Goal: Navigation & Orientation: Find specific page/section

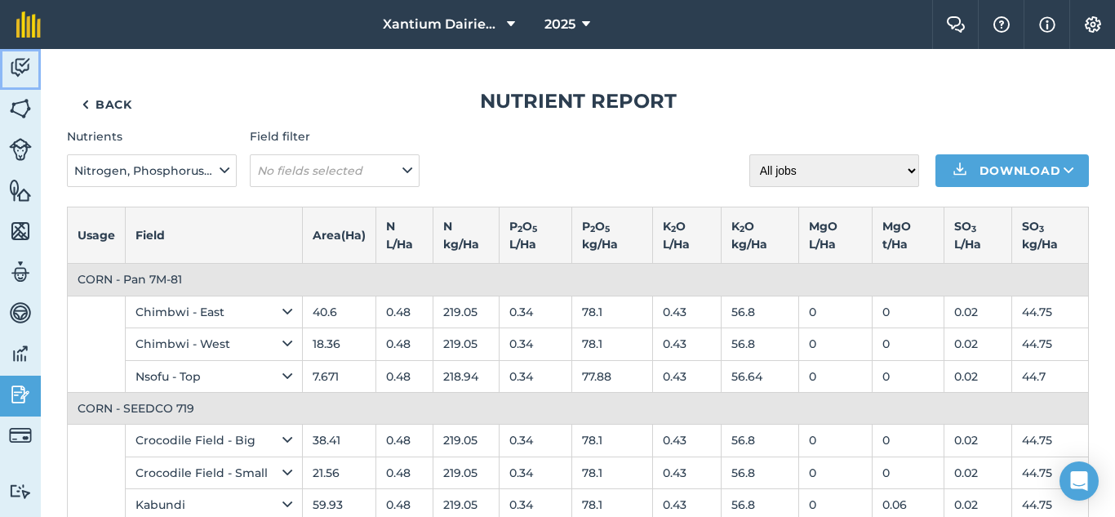
click at [16, 68] on img at bounding box center [20, 68] width 23 height 24
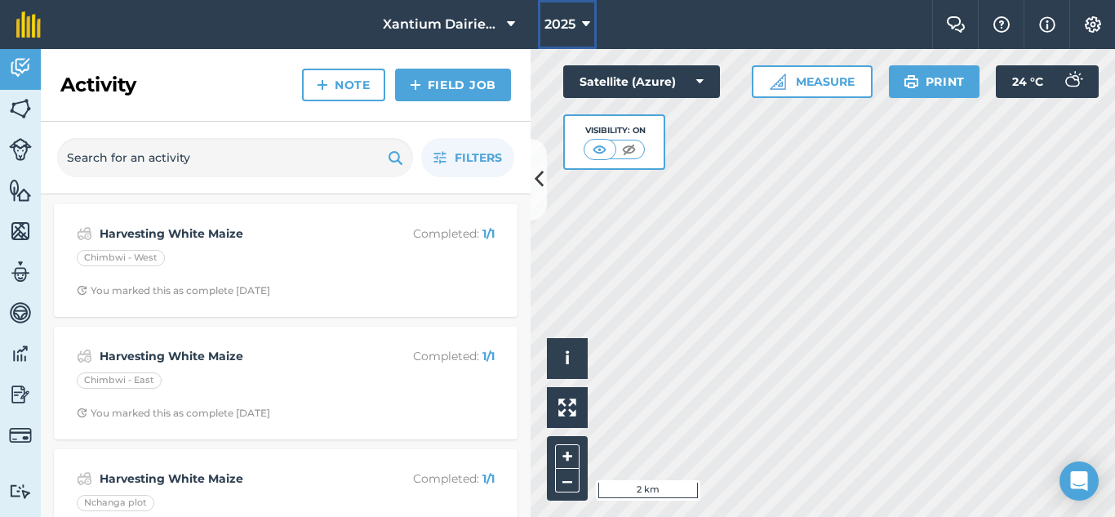
click at [581, 20] on button "2025" at bounding box center [567, 24] width 59 height 49
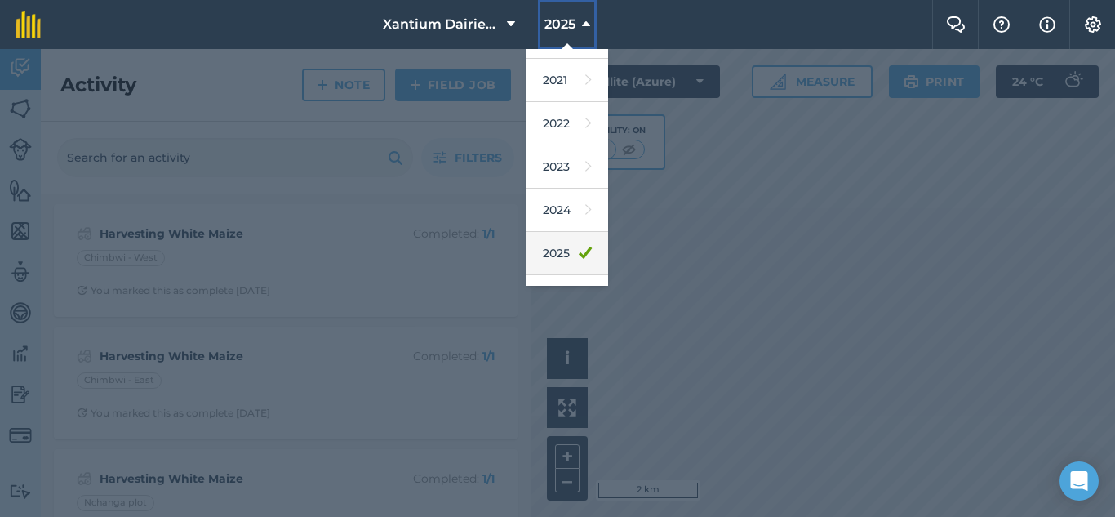
scroll to position [239, 0]
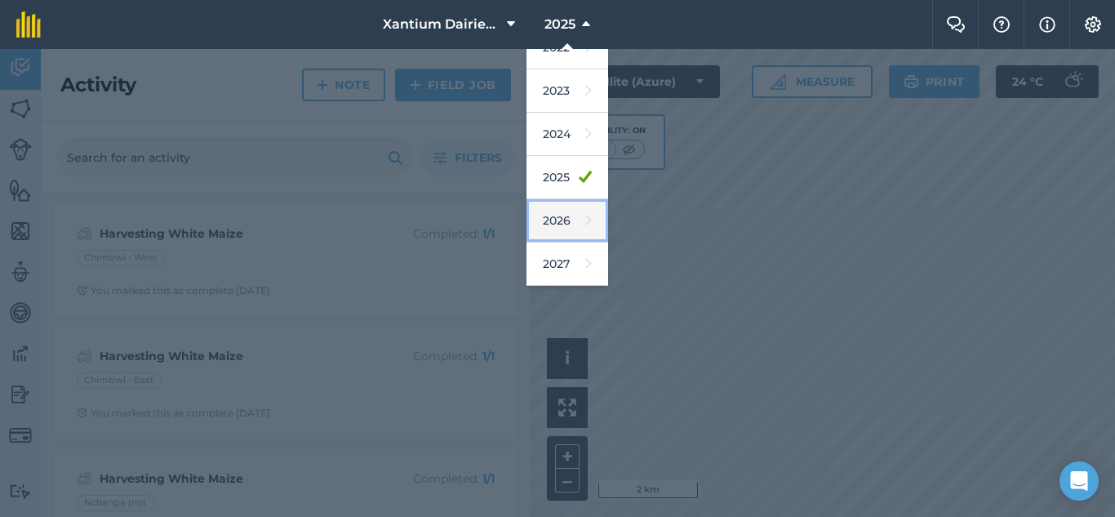
click at [562, 219] on link "2026" at bounding box center [568, 220] width 82 height 43
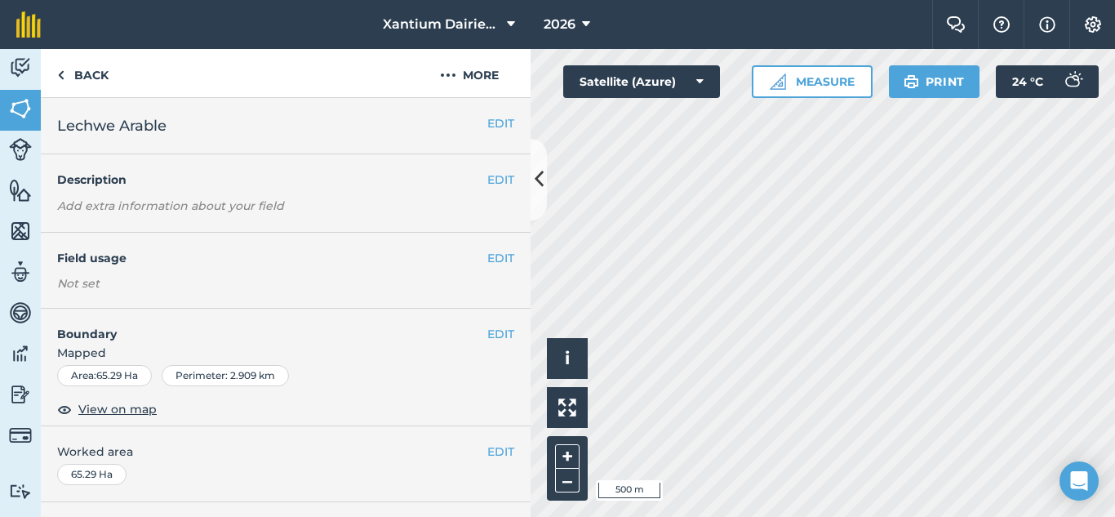
scroll to position [163, 0]
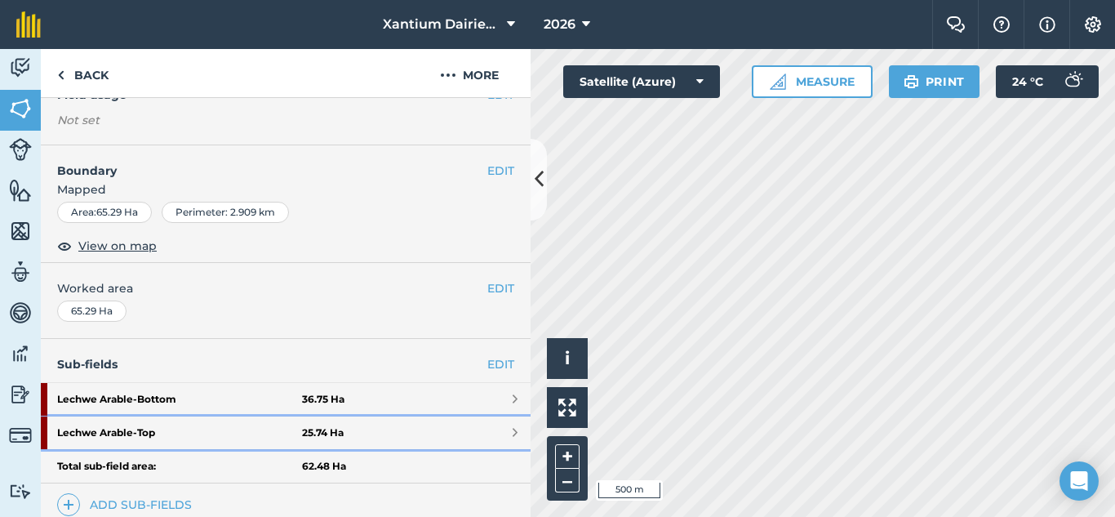
click at [142, 428] on strong "Lechwe Arable - Top" at bounding box center [179, 432] width 245 height 33
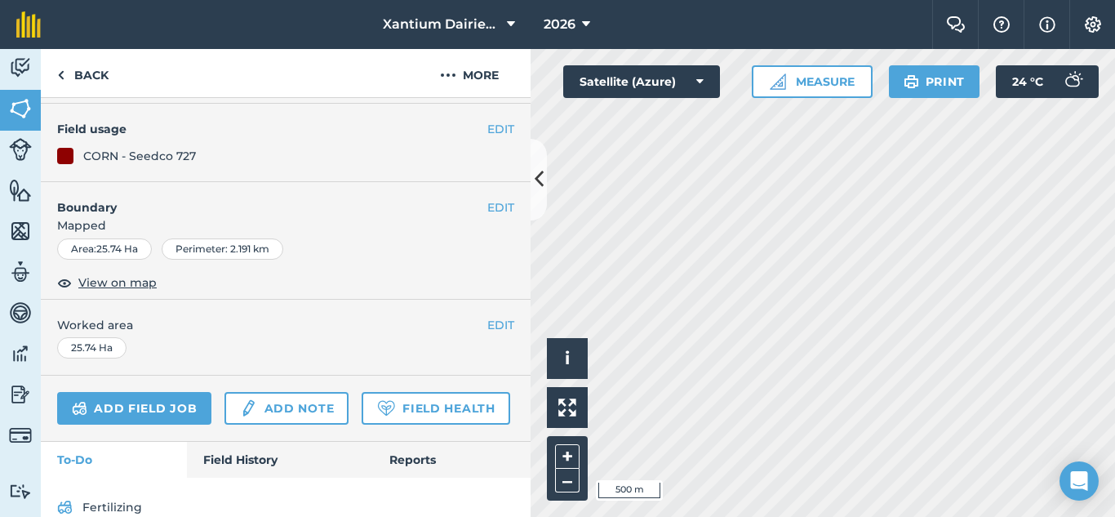
scroll to position [198, 0]
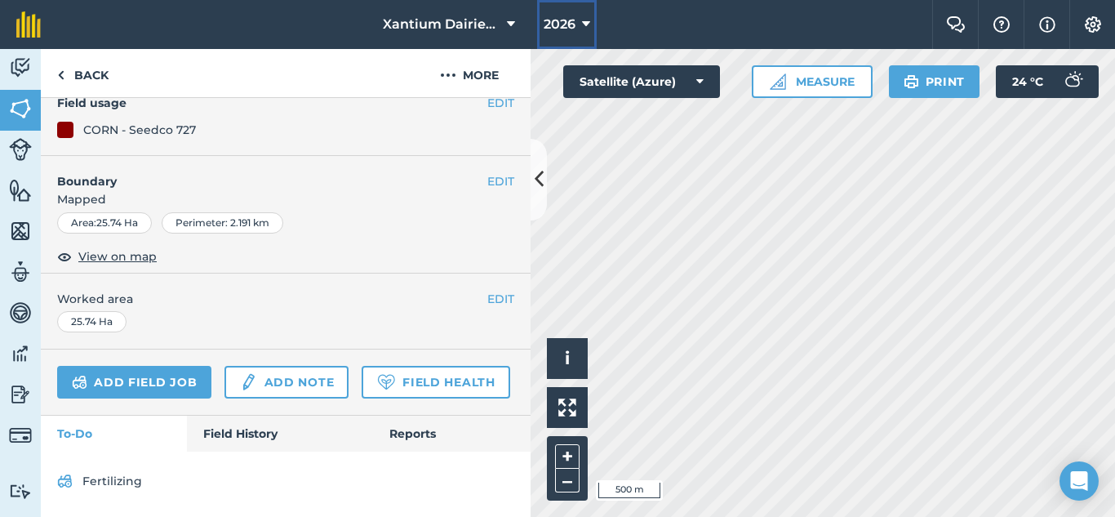
click at [591, 20] on button "2026" at bounding box center [567, 24] width 60 height 49
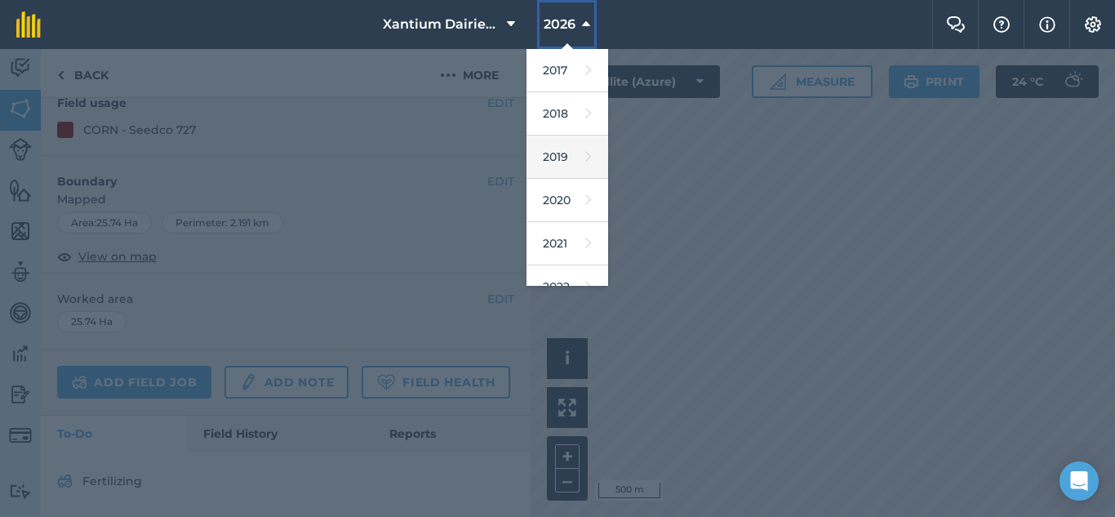
scroll to position [163, 0]
click at [792, 207] on div at bounding box center [557, 283] width 1115 height 468
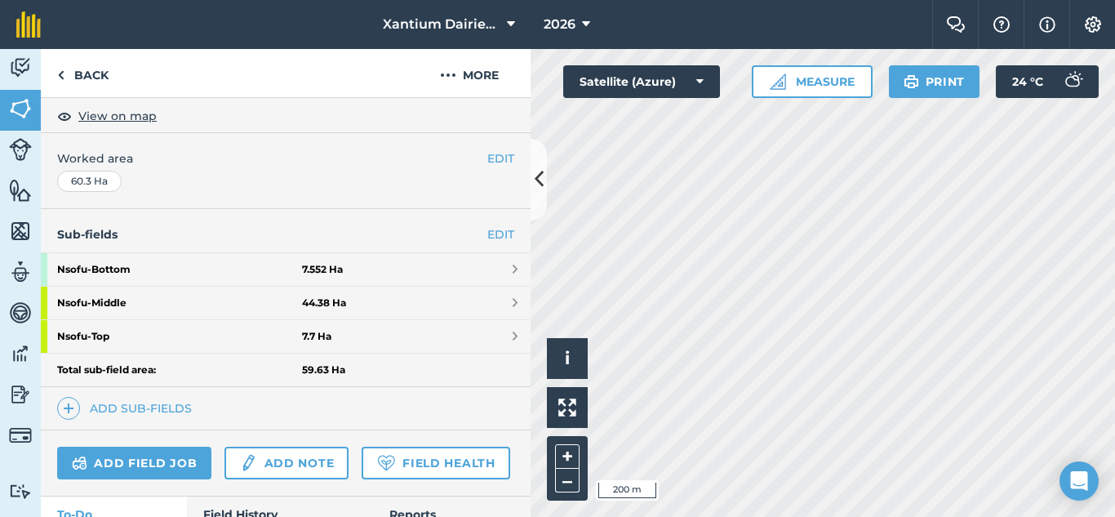
scroll to position [452, 0]
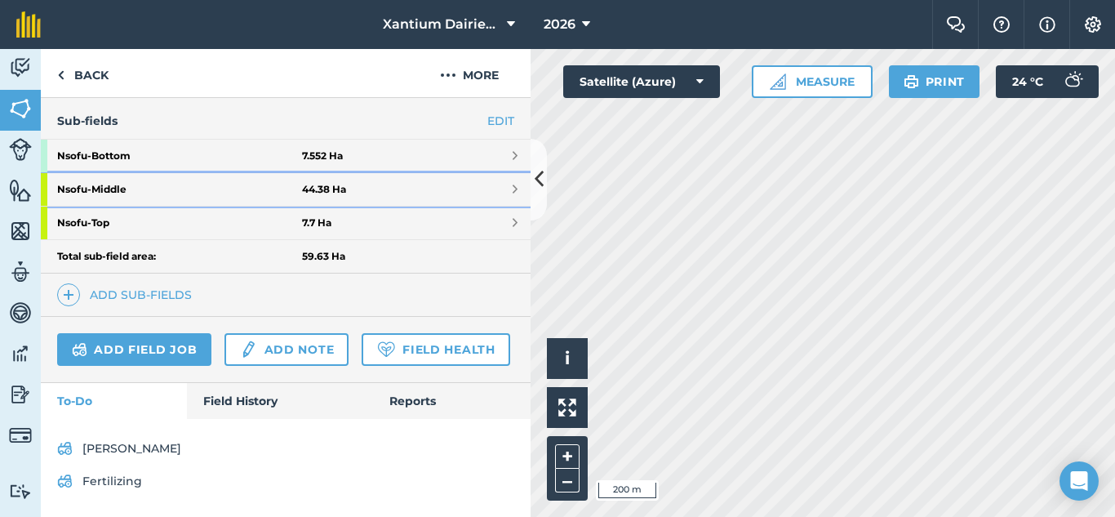
click at [133, 173] on strong "Nsofu - Middle" at bounding box center [179, 189] width 245 height 33
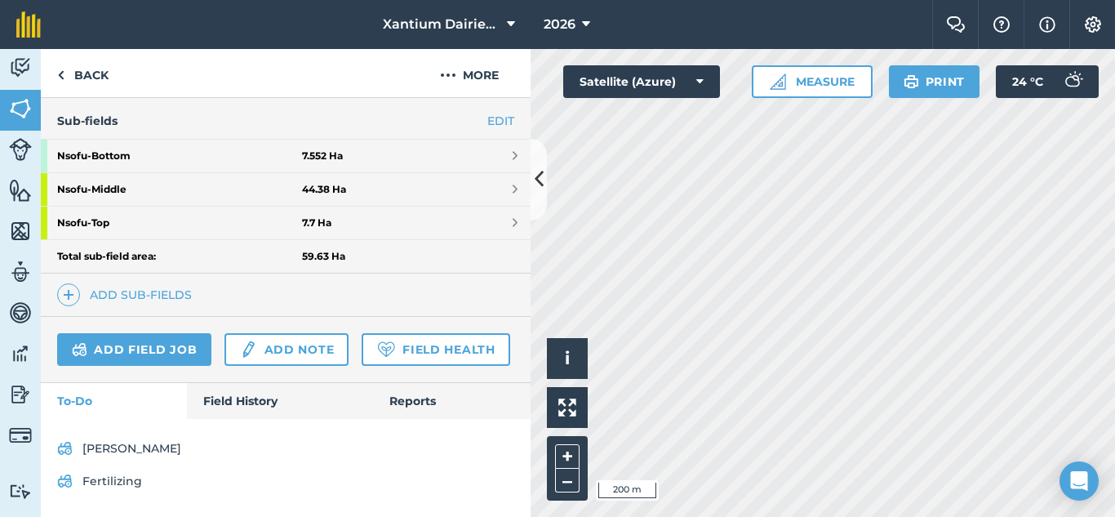
scroll to position [268, 0]
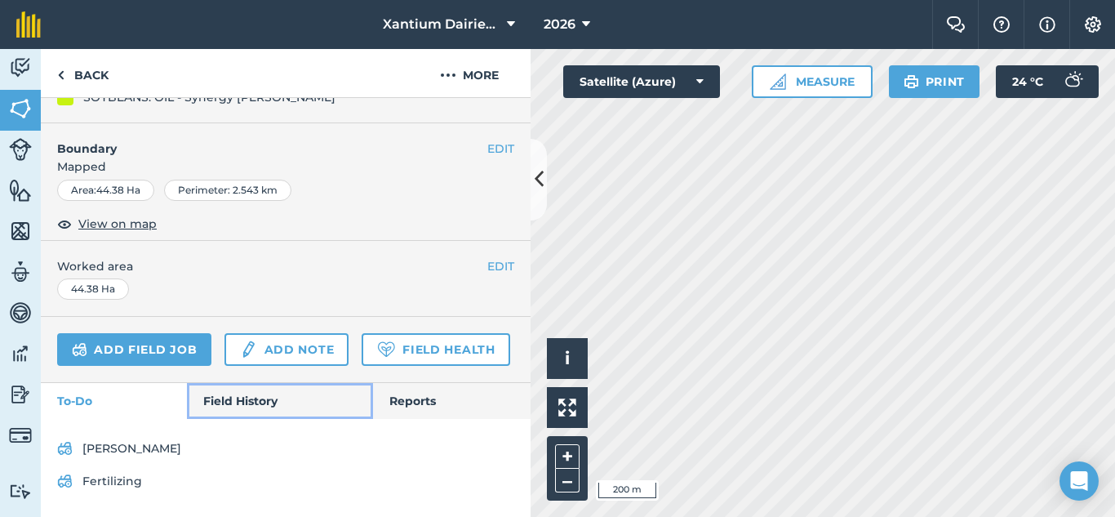
click at [242, 398] on link "Field History" at bounding box center [279, 401] width 185 height 36
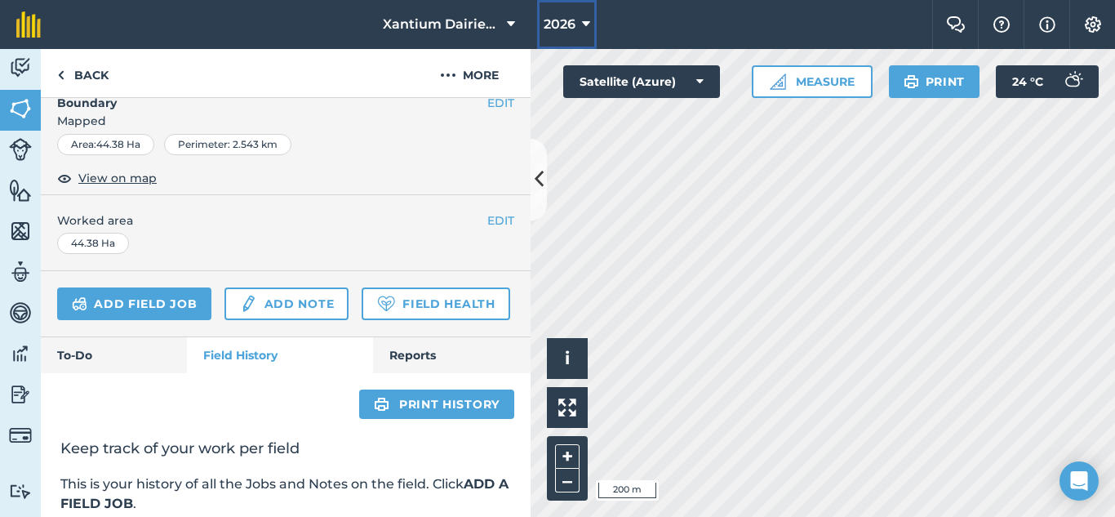
click at [580, 31] on button "2026" at bounding box center [567, 24] width 60 height 49
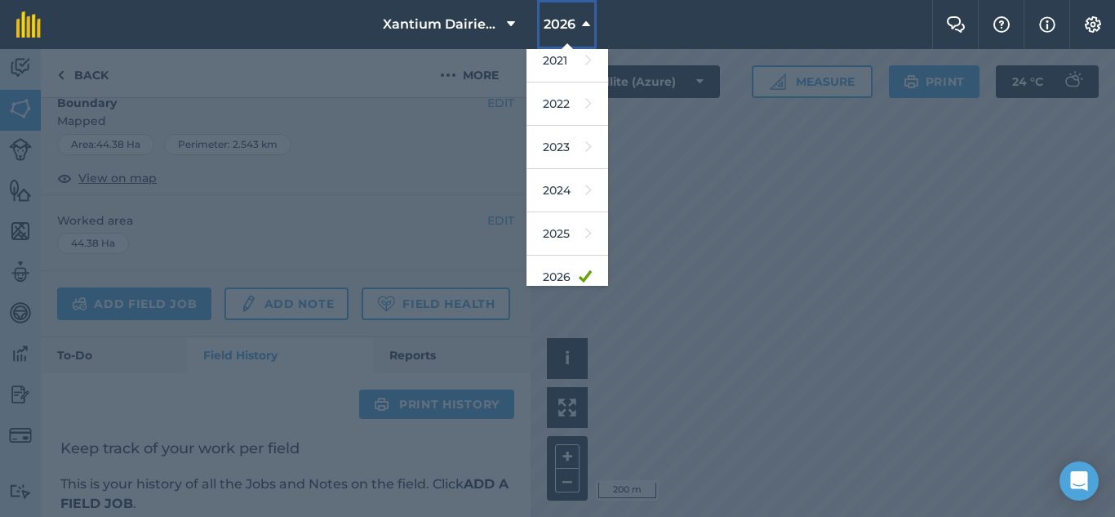
scroll to position [239, 0]
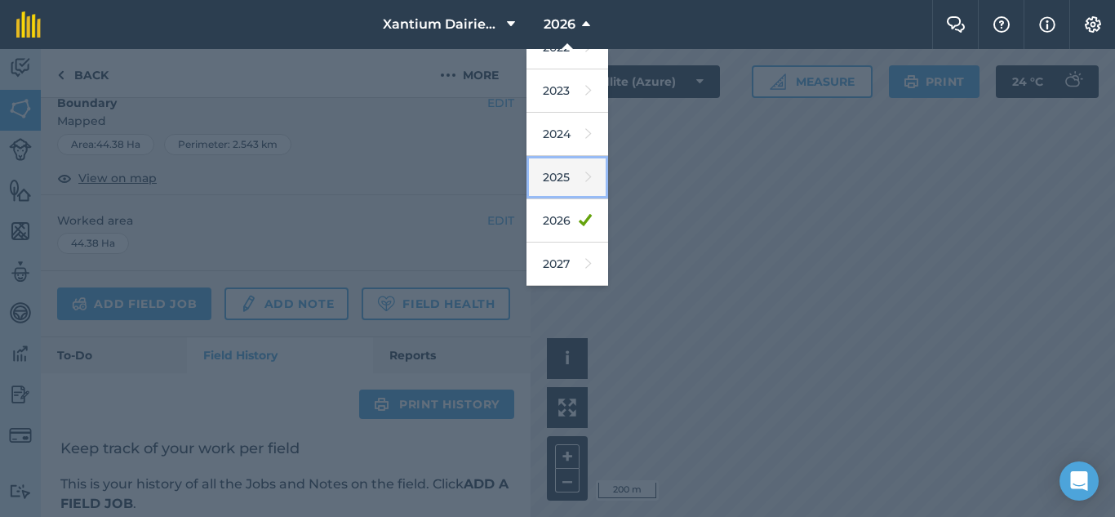
click at [557, 174] on link "2025" at bounding box center [568, 177] width 82 height 43
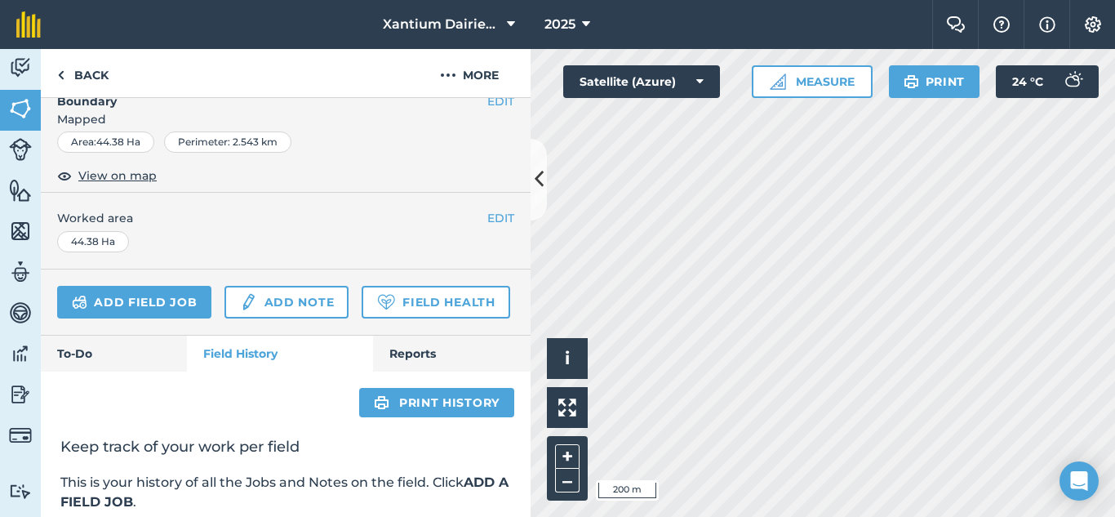
scroll to position [266, 0]
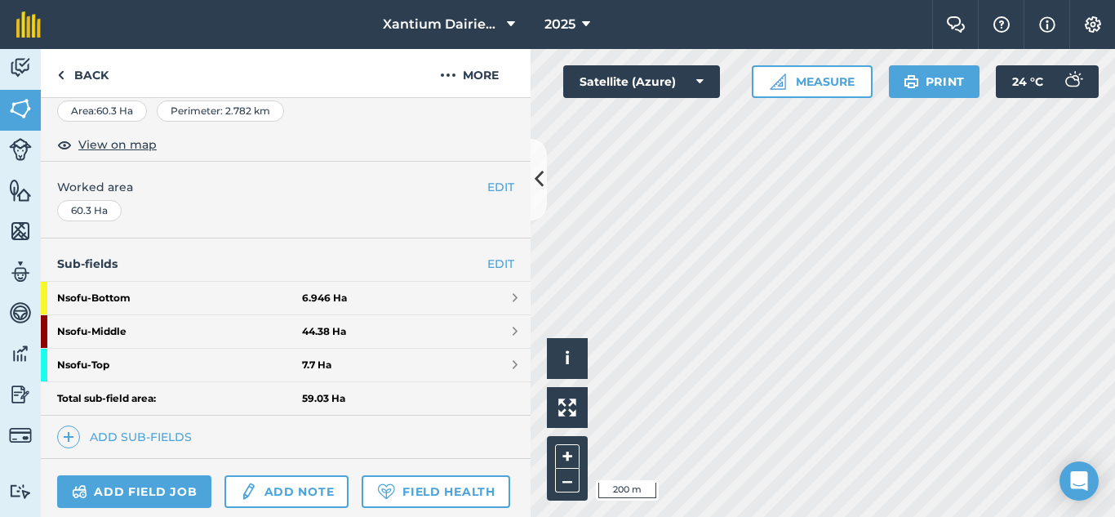
scroll to position [234, 0]
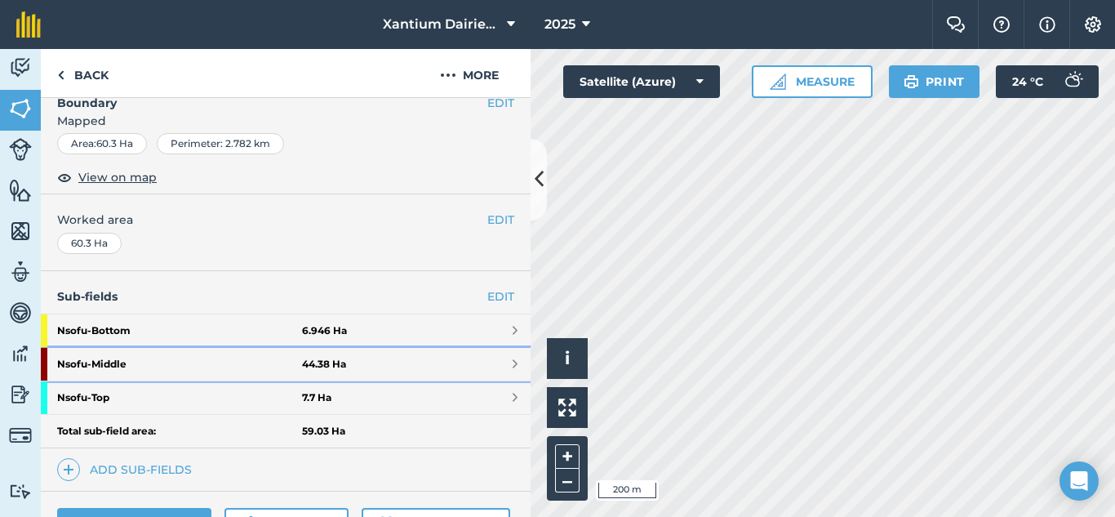
click at [133, 361] on strong "Nsofu - Middle" at bounding box center [179, 364] width 245 height 33
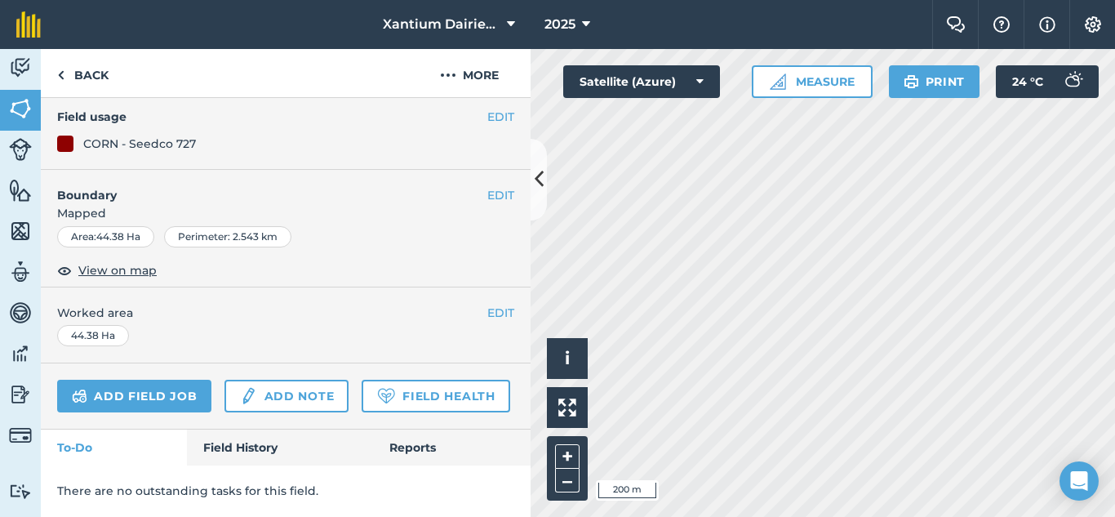
scroll to position [221, 0]
click at [240, 451] on link "Field History" at bounding box center [279, 447] width 185 height 36
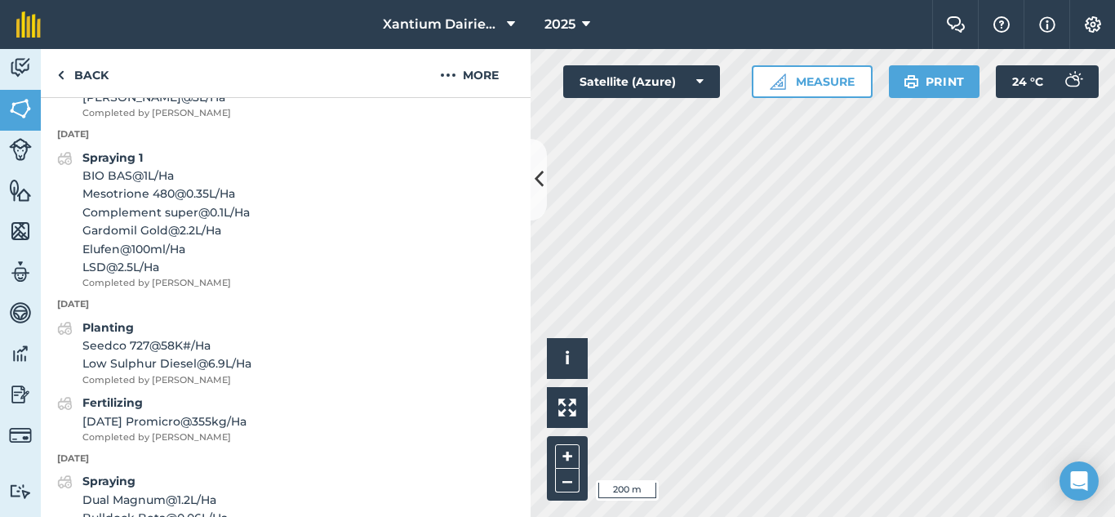
scroll to position [874, 0]
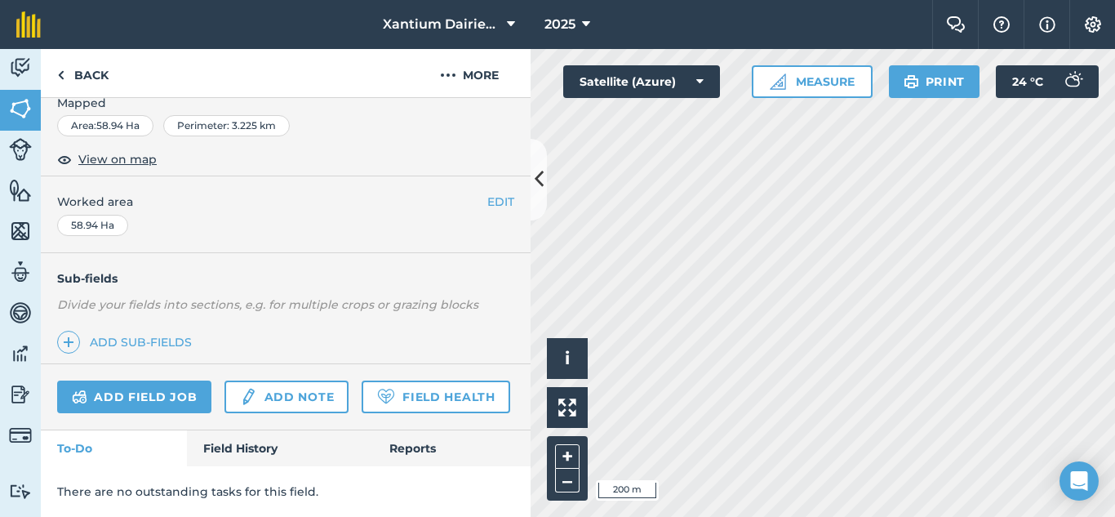
scroll to position [317, 0]
click at [579, 26] on button "2025" at bounding box center [567, 24] width 59 height 49
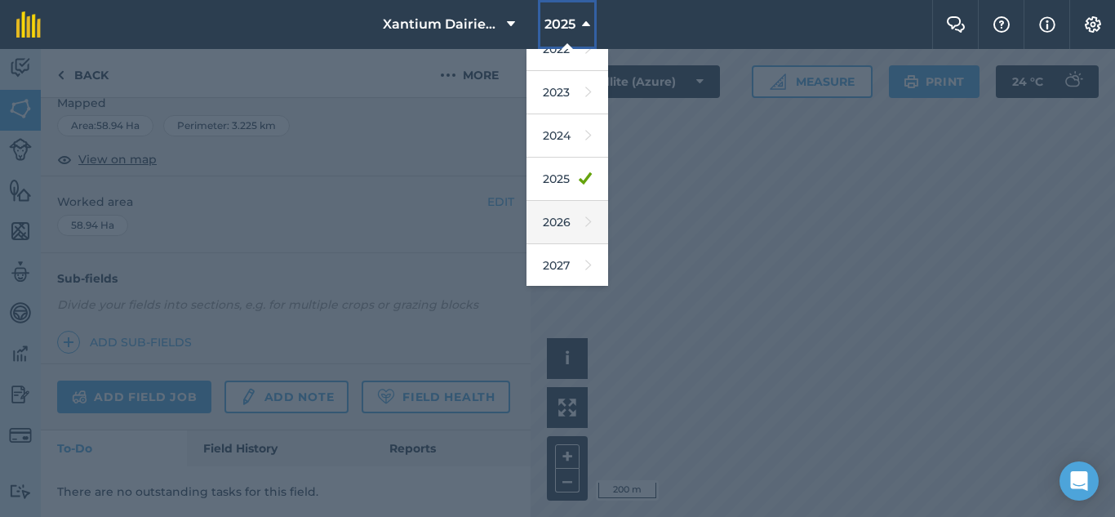
scroll to position [239, 0]
click at [566, 214] on link "2026" at bounding box center [568, 220] width 82 height 43
